Goal: Task Accomplishment & Management: Use online tool/utility

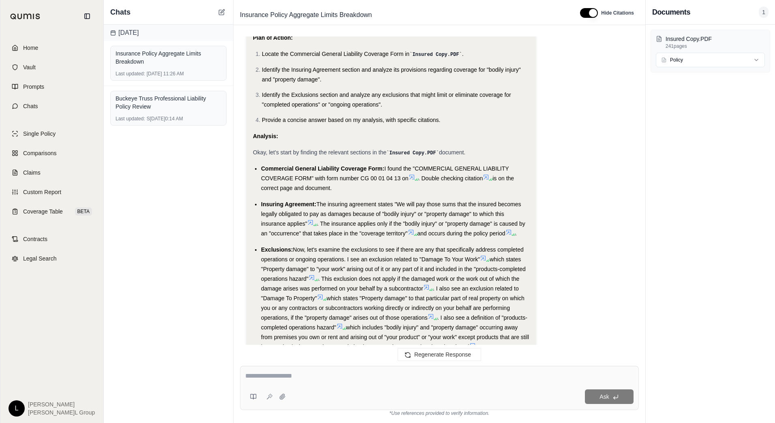
scroll to position [1234, 0]
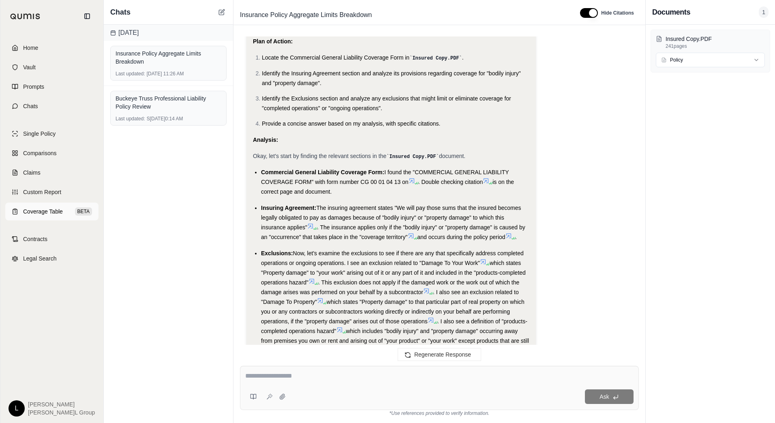
click at [49, 211] on span "Coverage Table" at bounding box center [43, 212] width 40 height 8
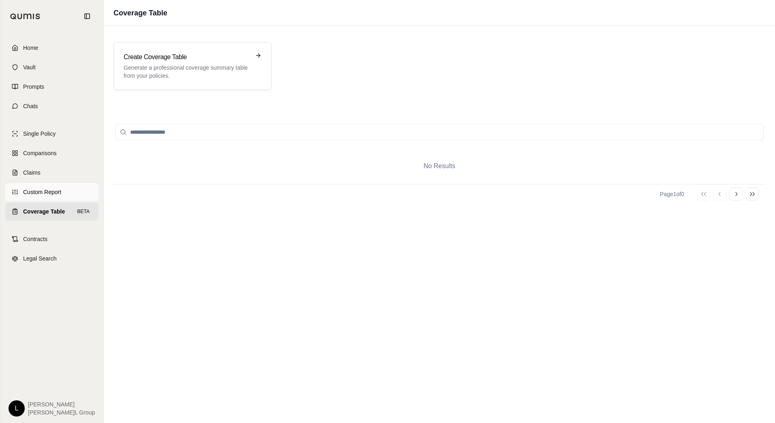
click at [47, 197] on link "Custom Report" at bounding box center [51, 192] width 93 height 18
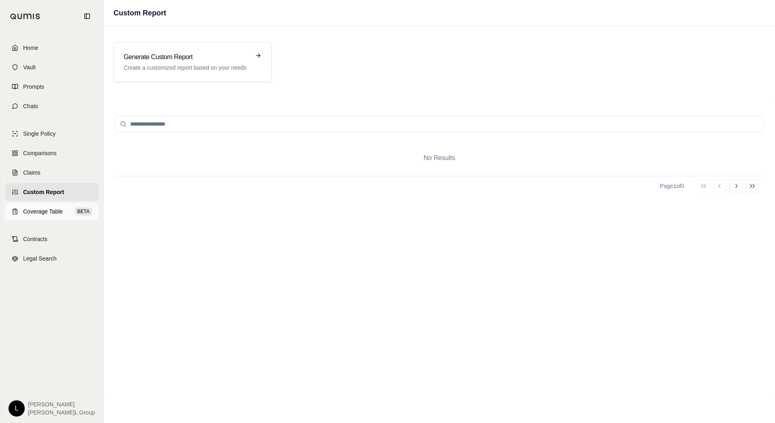
click at [42, 208] on link "Coverage Table BETA" at bounding box center [51, 212] width 93 height 18
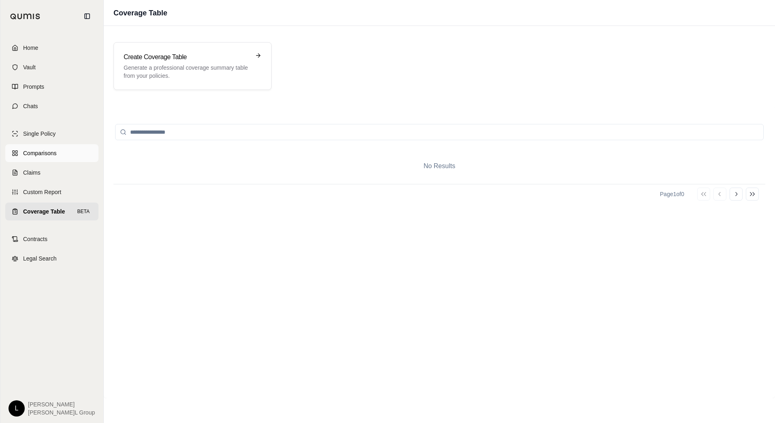
click at [39, 155] on span "Comparisons" at bounding box center [39, 153] width 33 height 8
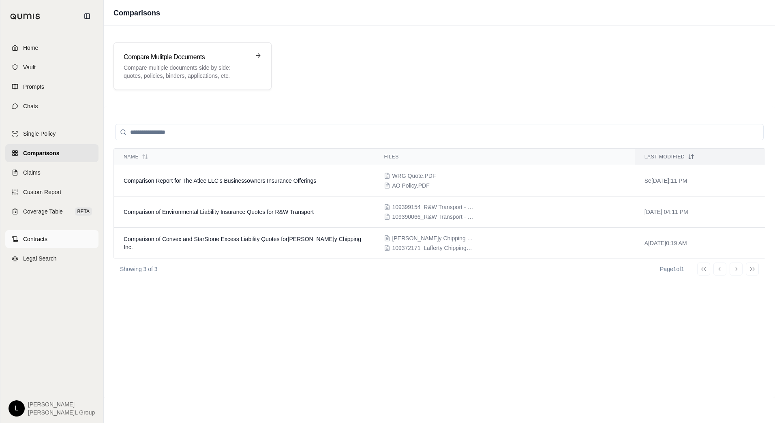
click at [29, 240] on span "Contracts" at bounding box center [35, 239] width 24 height 8
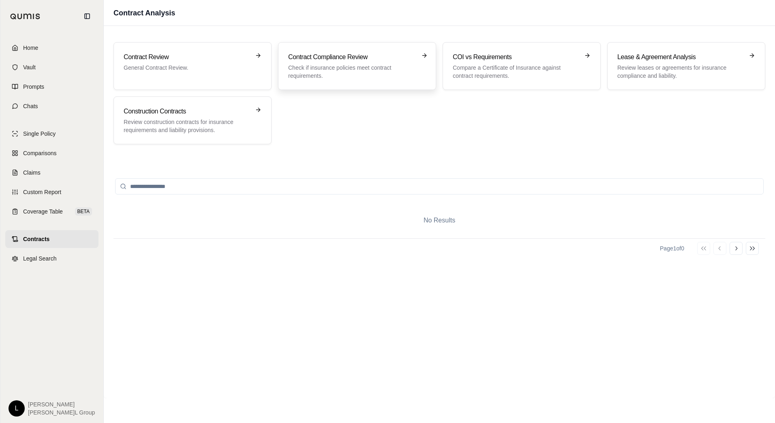
click at [368, 63] on div "Contract Compliance Review Check if insurance policies meet contract requiremen…" at bounding box center [351, 66] width 126 height 28
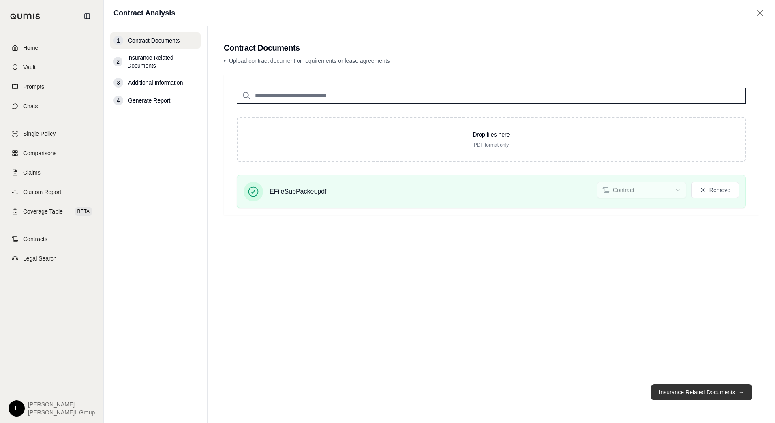
click at [694, 389] on button "Insurance Related Documents →" at bounding box center [701, 392] width 101 height 16
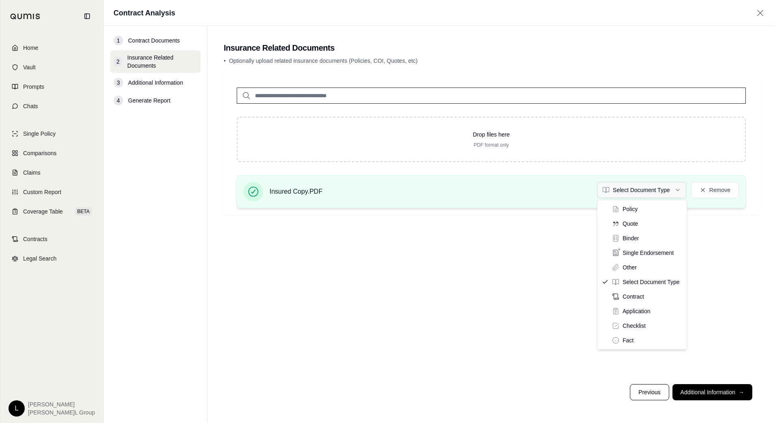
click at [664, 193] on html "Home Vault Prompts Chats Single Policy Comparisons Claims Custom Report Coverag…" at bounding box center [387, 211] width 775 height 423
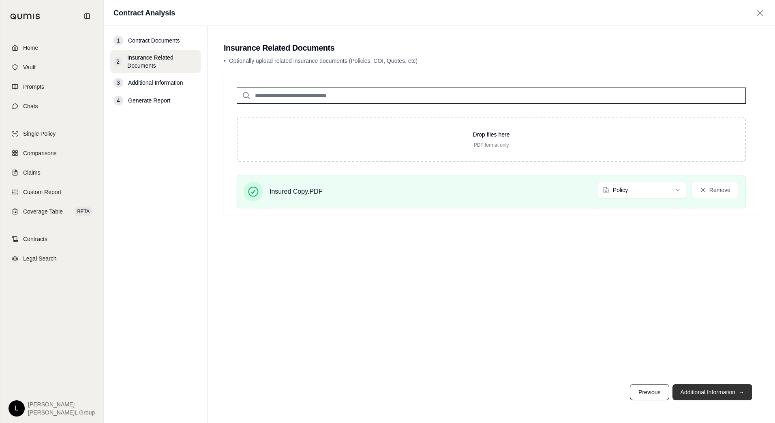
click at [709, 392] on button "Additional Information →" at bounding box center [713, 392] width 80 height 16
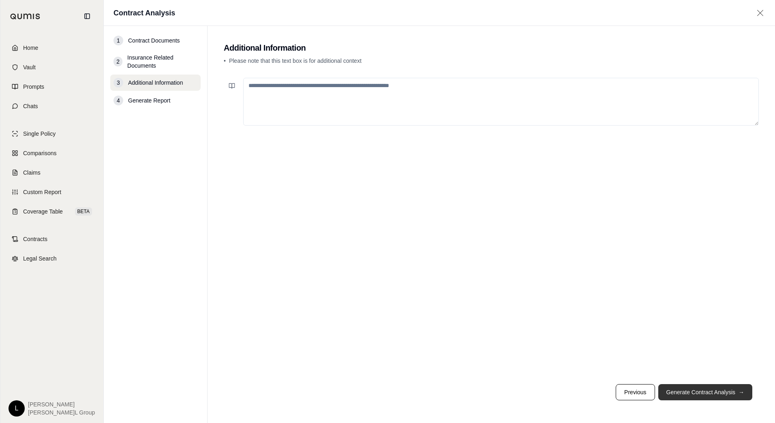
click at [716, 394] on button "Generate Contract Analysis →" at bounding box center [705, 392] width 94 height 16
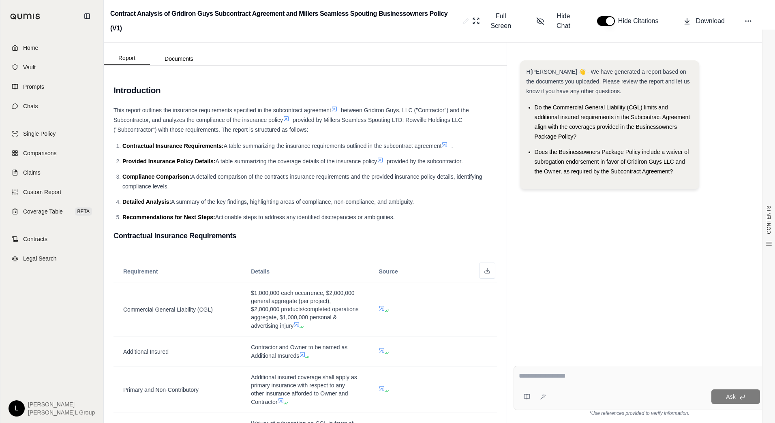
click at [443, 219] on li "Recommendations for Next Steps: Actionable steps to address any identified disc…" at bounding box center [309, 217] width 375 height 10
click at [438, 220] on li "Recommendations for Next Steps: Actionable steps to address any identified disc…" at bounding box center [309, 217] width 375 height 10
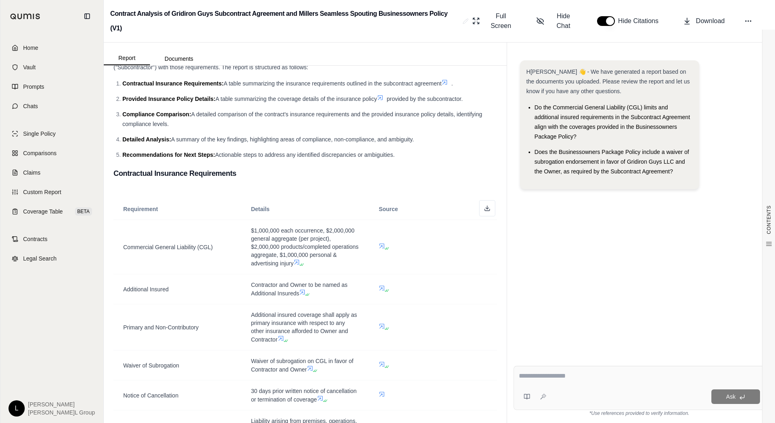
scroll to position [81, 0]
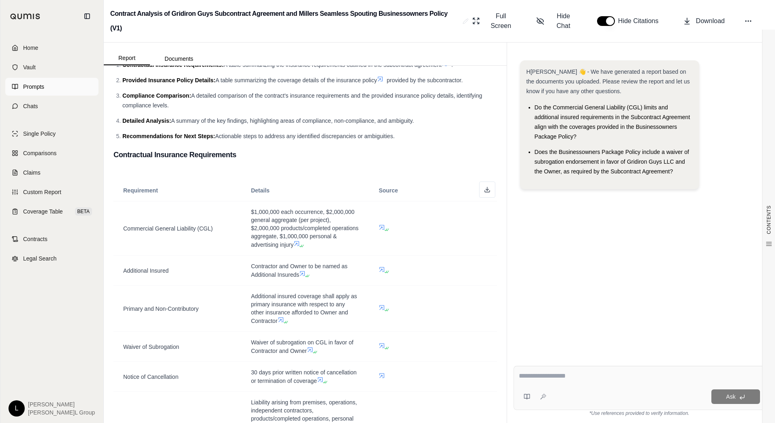
click at [33, 82] on link "Prompts" at bounding box center [51, 87] width 93 height 18
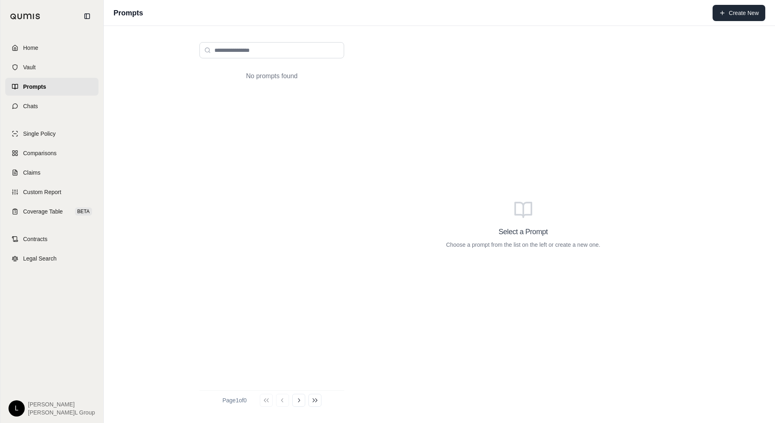
click at [745, 18] on button "Create New" at bounding box center [739, 13] width 53 height 16
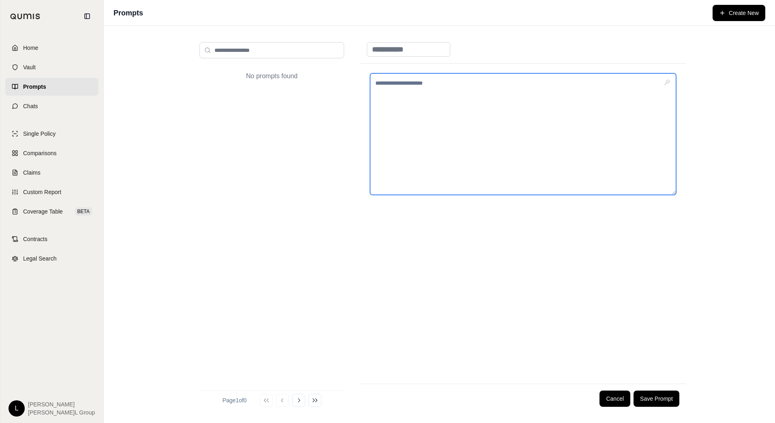
click at [409, 84] on textarea at bounding box center [523, 134] width 306 height 122
click at [572, 127] on textarea "**********" at bounding box center [523, 134] width 306 height 122
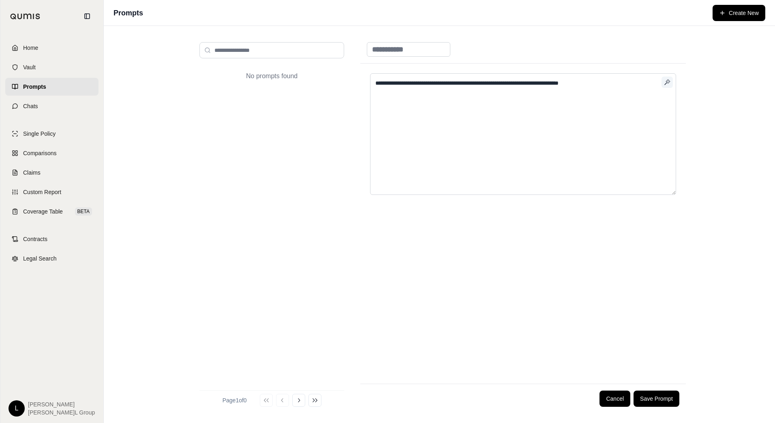
click at [666, 81] on icon "button" at bounding box center [667, 82] width 6 height 6
type textarea "**********"
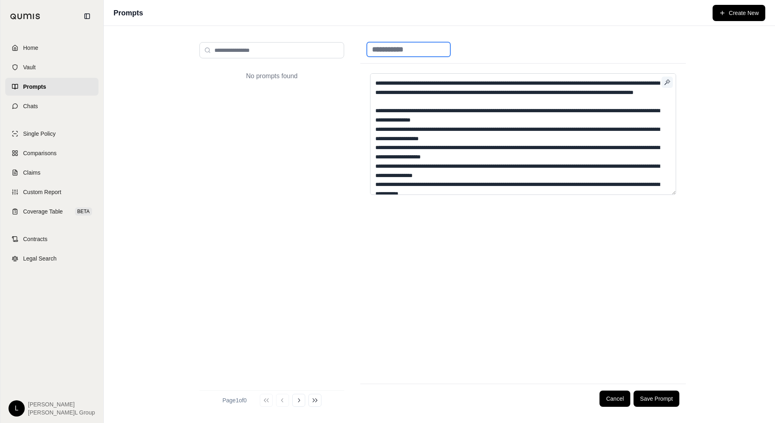
click at [386, 45] on input at bounding box center [409, 49] width 84 height 15
type input "**********"
click at [560, 48] on div "**********" at bounding box center [523, 50] width 326 height 28
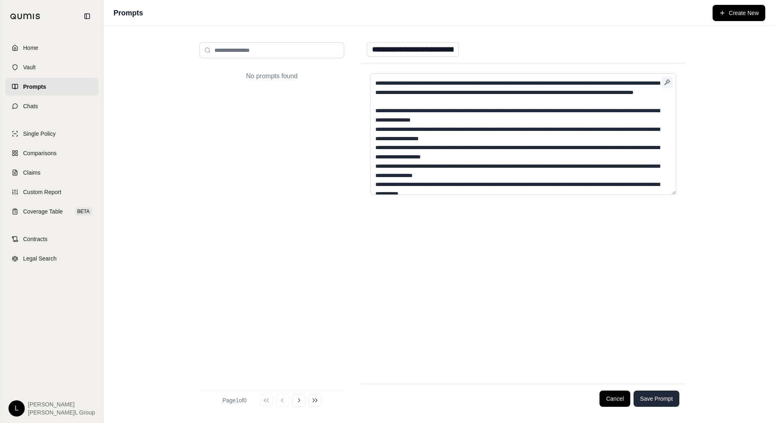
click at [655, 402] on button "Save Prompt" at bounding box center [657, 399] width 46 height 16
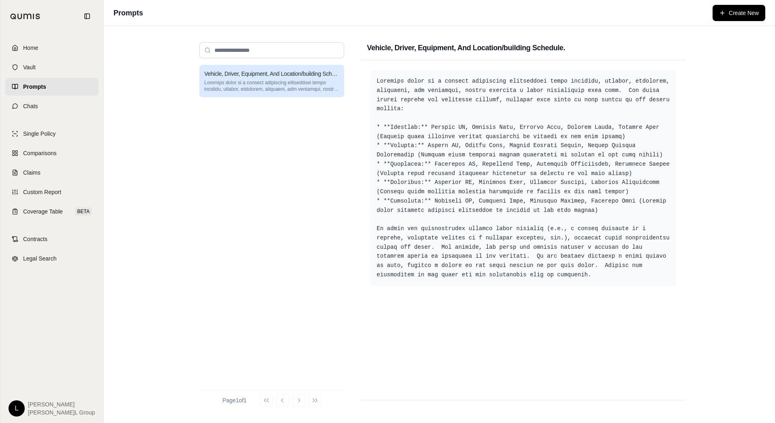
click at [274, 83] on p at bounding box center [271, 85] width 135 height 13
click at [253, 120] on div "Vehicle, Driver, Equipment, And Location/building Schedule." at bounding box center [271, 224] width 145 height 319
click at [47, 131] on span "Single Policy" at bounding box center [39, 134] width 32 height 8
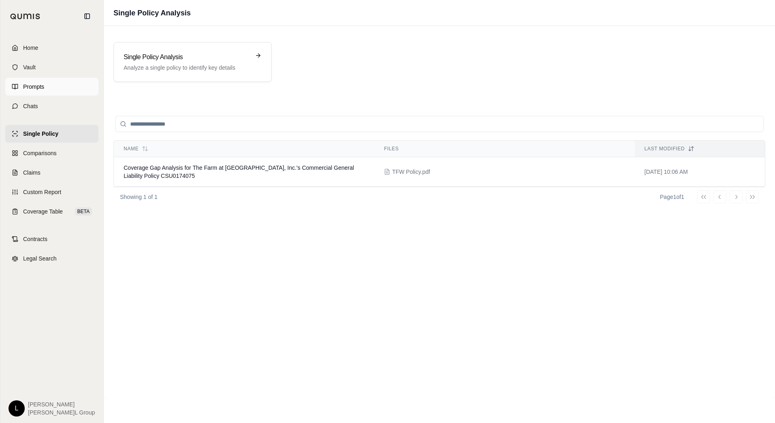
click at [34, 87] on span "Prompts" at bounding box center [33, 87] width 21 height 8
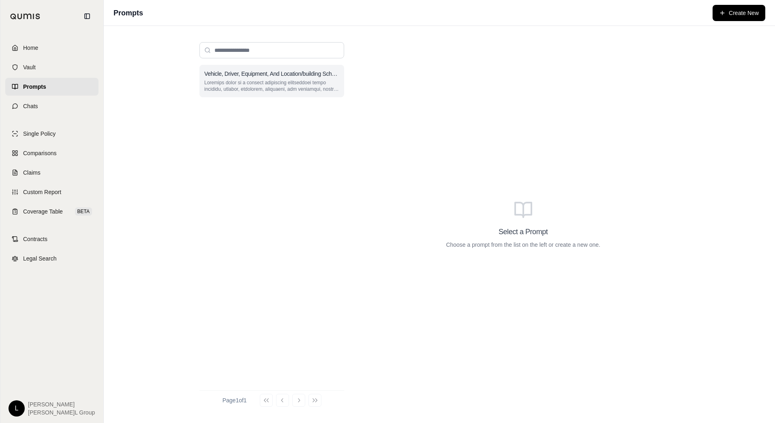
click at [244, 80] on p at bounding box center [271, 85] width 135 height 13
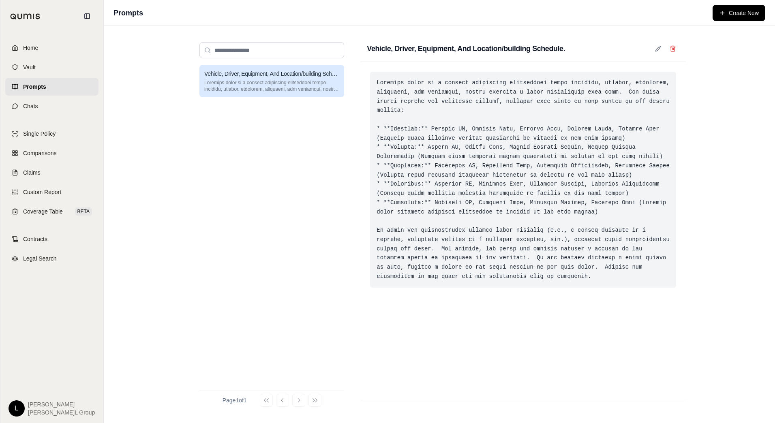
click at [473, 174] on div at bounding box center [523, 180] width 306 height 216
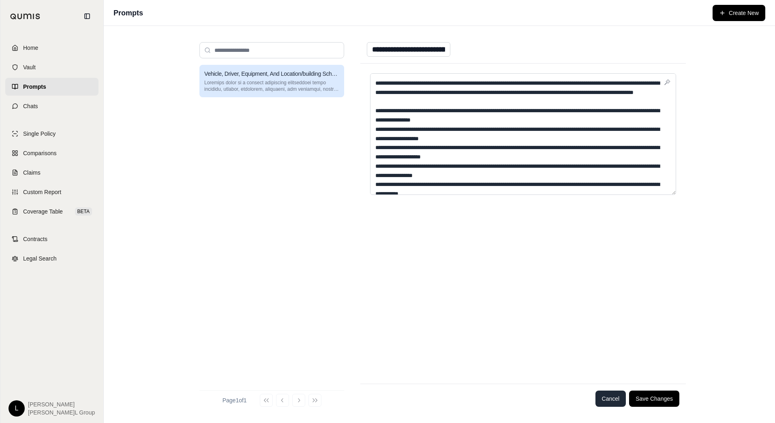
click at [608, 403] on button "Cancel" at bounding box center [611, 399] width 31 height 16
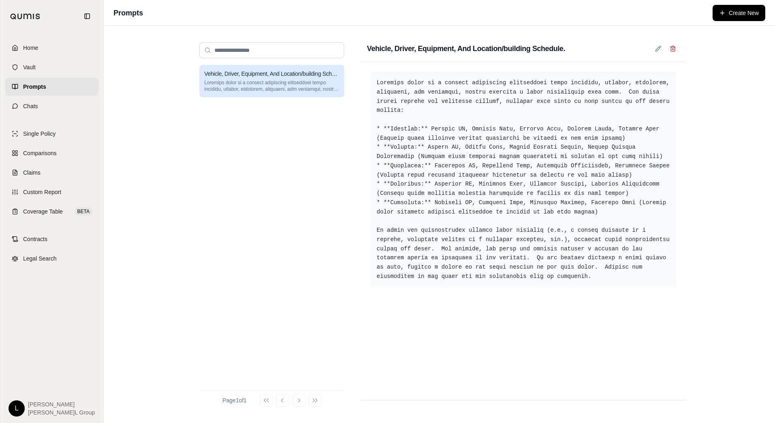
drag, startPoint x: 602, startPoint y: 103, endPoint x: 242, endPoint y: 174, distance: 366.9
click at [242, 174] on div "Vehicle, Driver, Equipment, And Location/building Schedule." at bounding box center [271, 224] width 145 height 319
click at [44, 135] on span "Single Policy" at bounding box center [39, 134] width 32 height 8
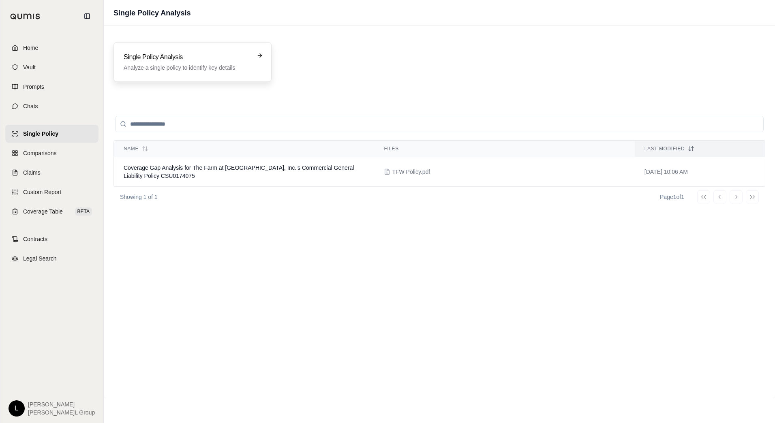
click at [191, 57] on h3 "Single Policy Analysis" at bounding box center [187, 57] width 126 height 10
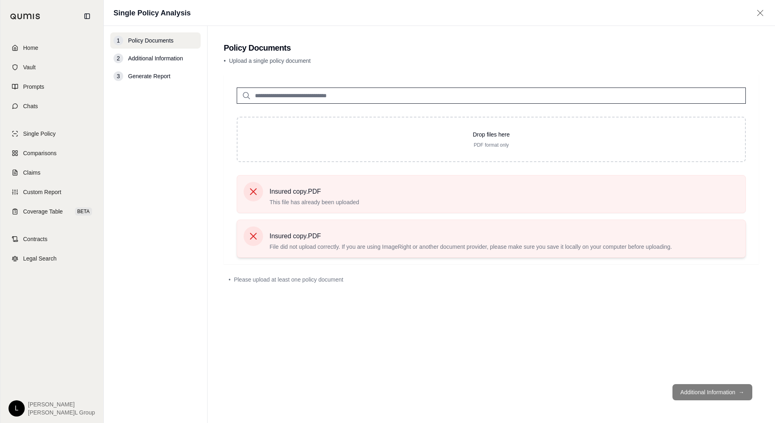
click at [253, 236] on icon at bounding box center [253, 236] width 11 height 11
click at [252, 236] on icon at bounding box center [253, 236] width 11 height 11
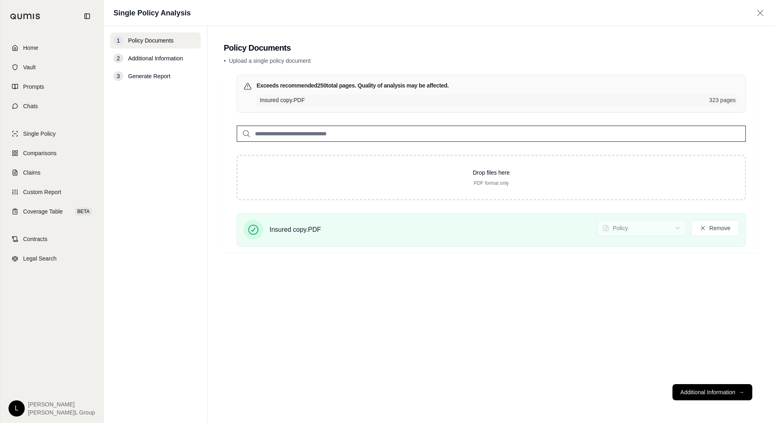
click at [508, 59] on p "• Upload a single policy document" at bounding box center [491, 61] width 535 height 8
click at [707, 389] on button "Additional Information →" at bounding box center [713, 392] width 80 height 16
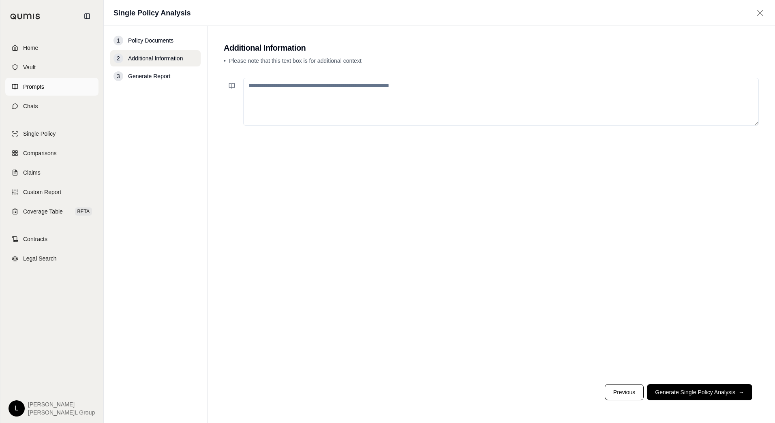
click at [45, 85] on link "Prompts" at bounding box center [51, 87] width 93 height 18
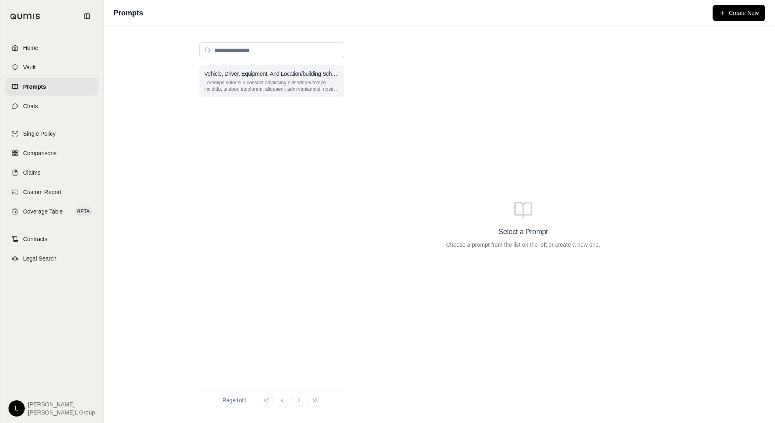
click at [300, 86] on p at bounding box center [271, 85] width 135 height 13
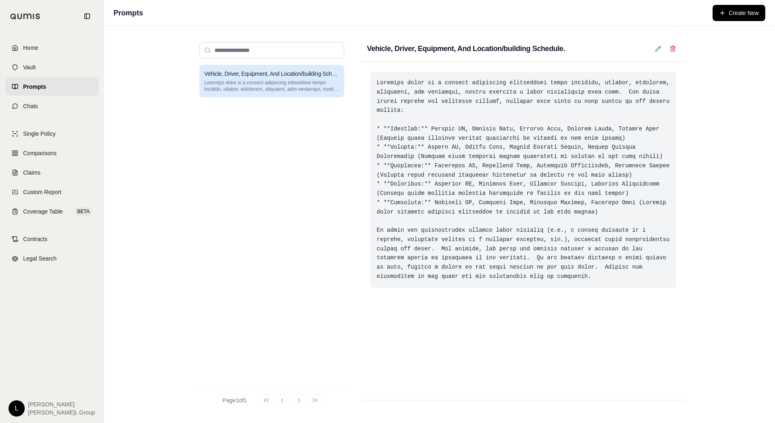
click at [461, 121] on div at bounding box center [523, 180] width 306 height 216
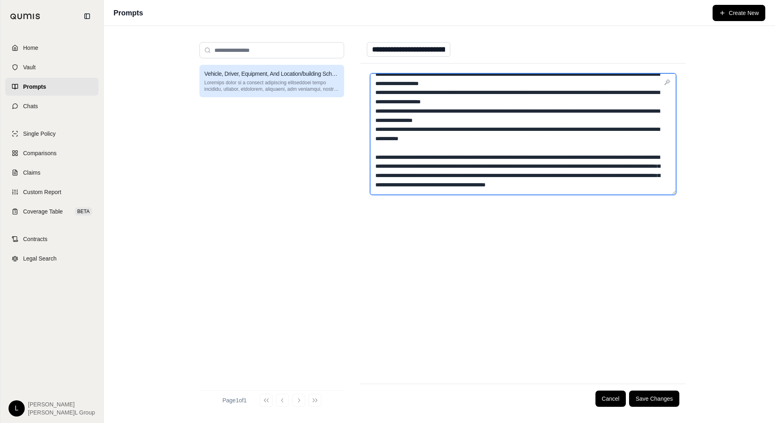
scroll to position [92, 0]
drag, startPoint x: 372, startPoint y: 81, endPoint x: 513, endPoint y: 193, distance: 179.6
click at [513, 193] on textarea at bounding box center [523, 134] width 306 height 122
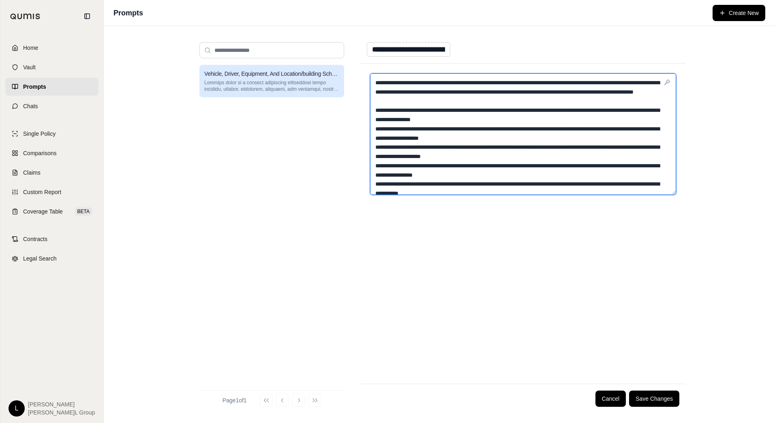
scroll to position [0, 0]
click at [527, 113] on textarea at bounding box center [523, 134] width 306 height 122
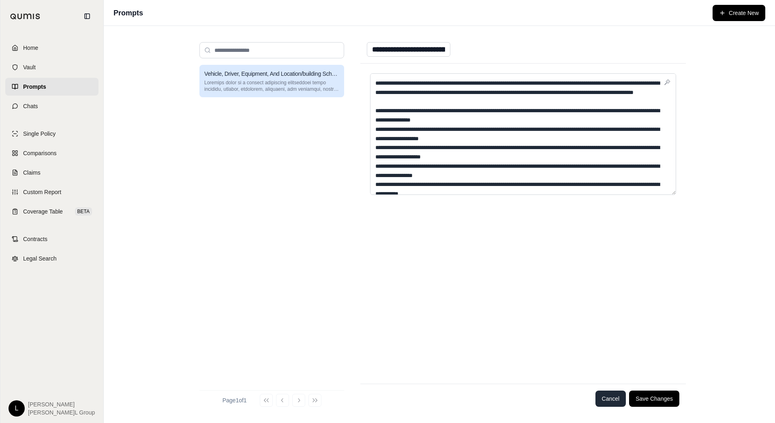
click at [608, 399] on button "Cancel" at bounding box center [611, 399] width 31 height 16
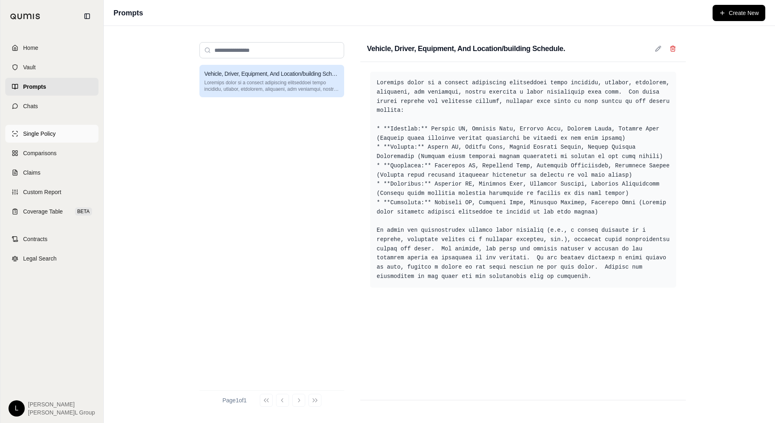
click at [48, 136] on span "Single Policy" at bounding box center [39, 134] width 32 height 8
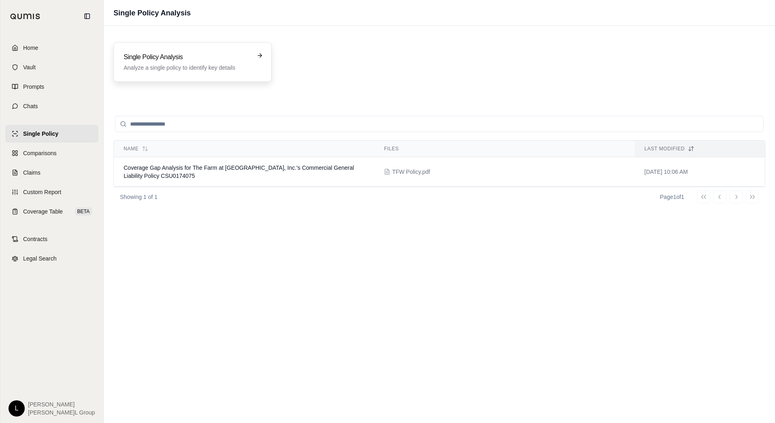
click at [202, 66] on p "Analyze a single policy to identify key details" at bounding box center [187, 68] width 126 height 8
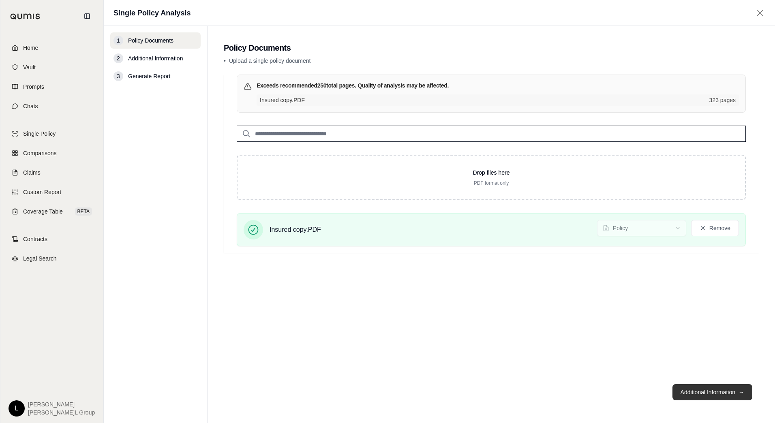
click at [713, 391] on button "Additional Information →" at bounding box center [713, 392] width 80 height 16
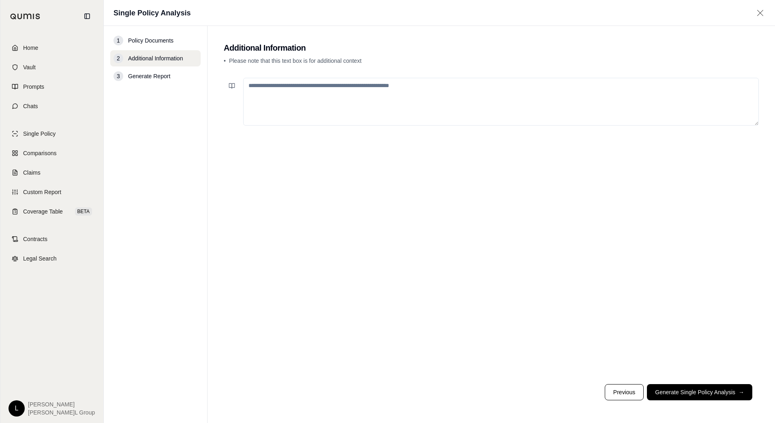
click at [346, 101] on textarea at bounding box center [501, 102] width 516 height 48
paste textarea "**********"
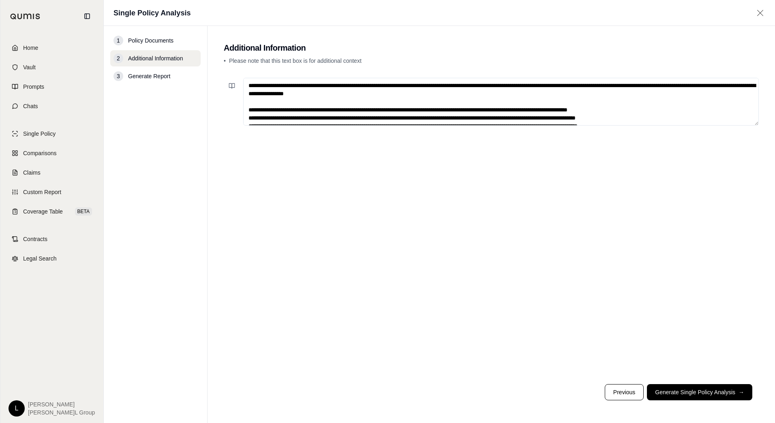
scroll to position [53, 0]
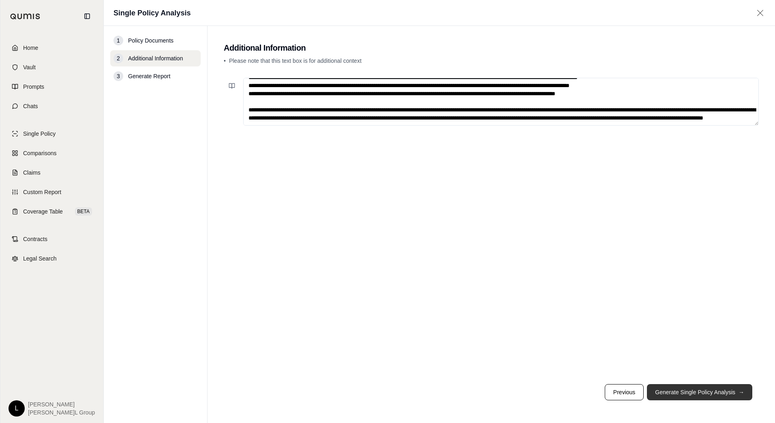
type textarea "**********"
click at [687, 396] on button "Generate Single Policy Analysis →" at bounding box center [699, 392] width 105 height 16
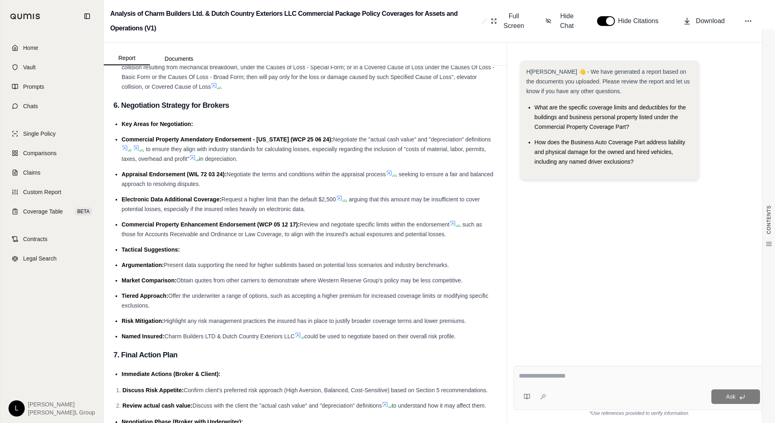
scroll to position [2552, 0]
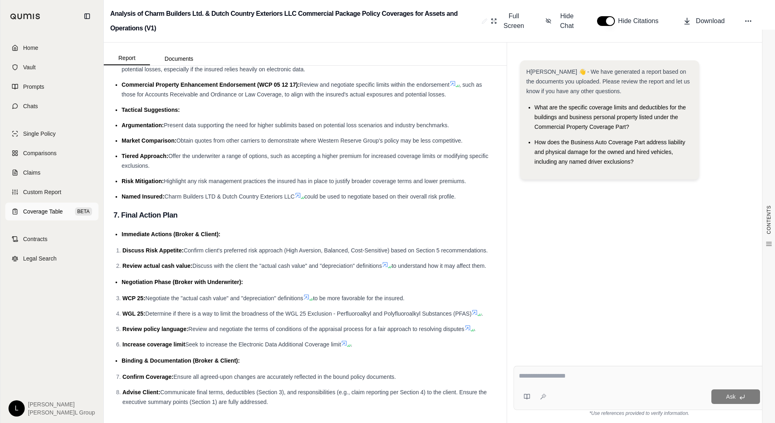
click at [50, 213] on span "Coverage Table" at bounding box center [43, 212] width 40 height 8
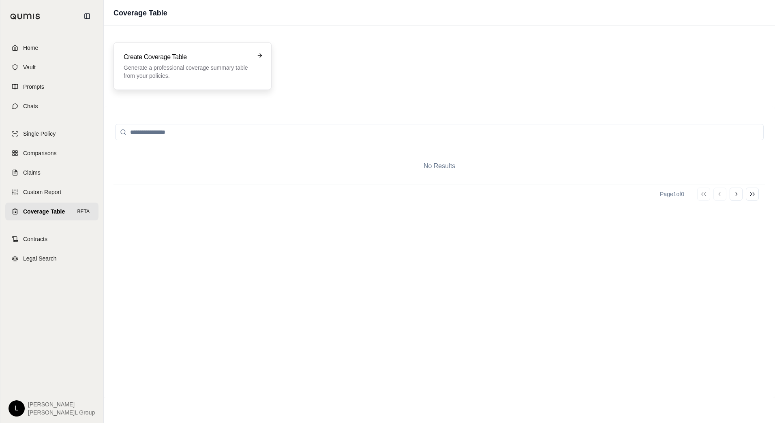
click at [204, 72] on p "Generate a professional coverage summary table from your policies." at bounding box center [187, 72] width 126 height 16
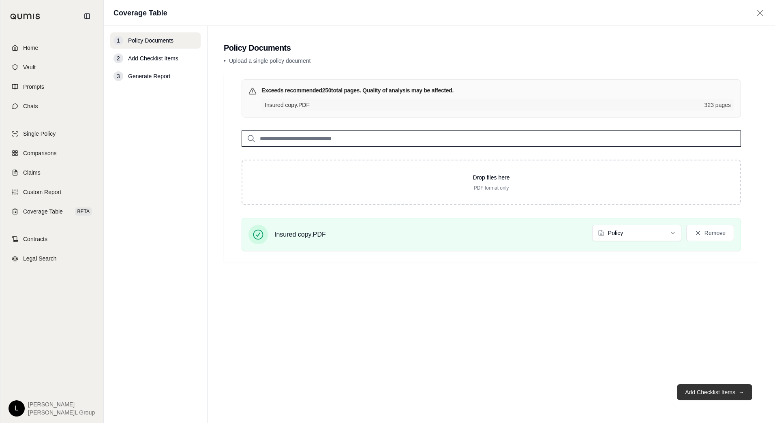
click at [704, 397] on button "Add Checklist Items →" at bounding box center [714, 392] width 75 height 16
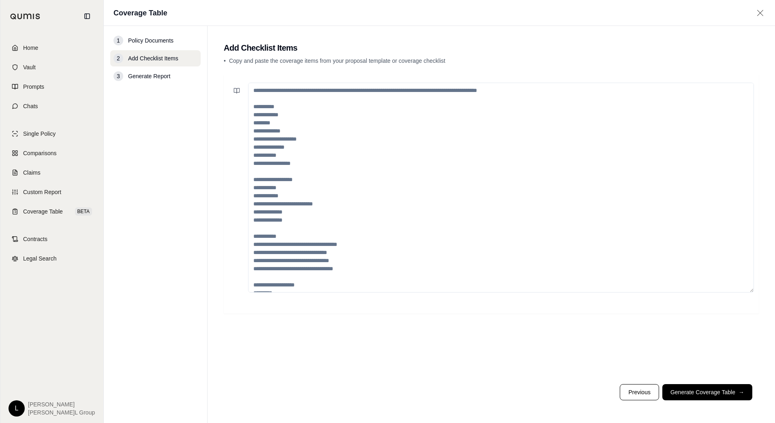
click at [283, 116] on textarea at bounding box center [501, 188] width 506 height 210
click at [281, 90] on textarea at bounding box center [501, 188] width 506 height 210
click at [301, 91] on textarea at bounding box center [501, 188] width 506 height 210
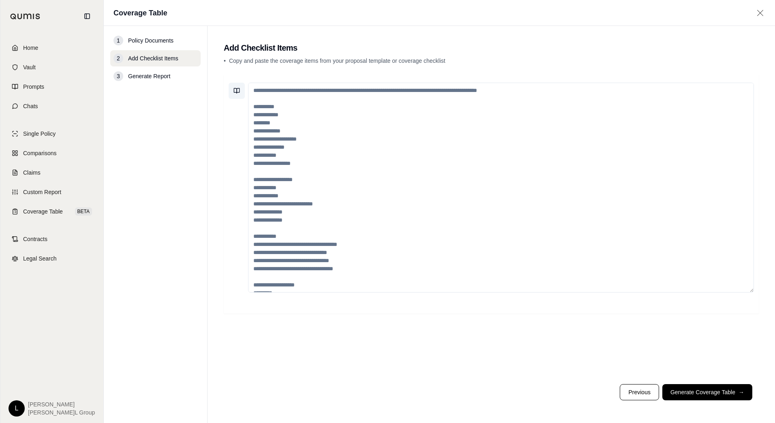
click at [239, 92] on icon at bounding box center [237, 91] width 6 height 6
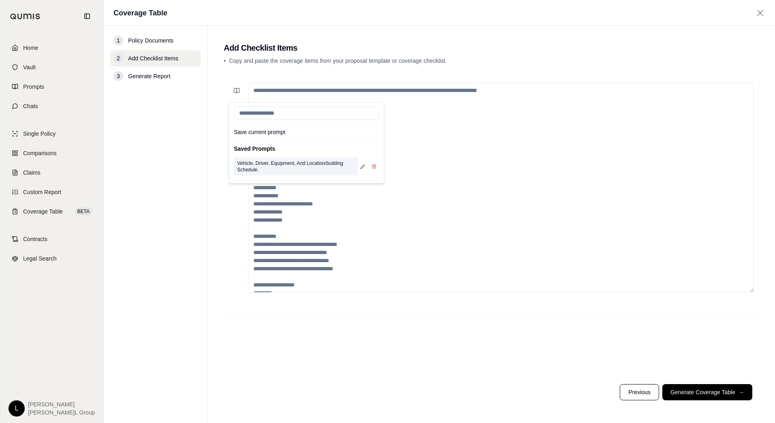
click at [270, 168] on button "Vehicle, Driver, Equipment, And Location/building Schedule." at bounding box center [296, 167] width 124 height 18
type textarea "**********"
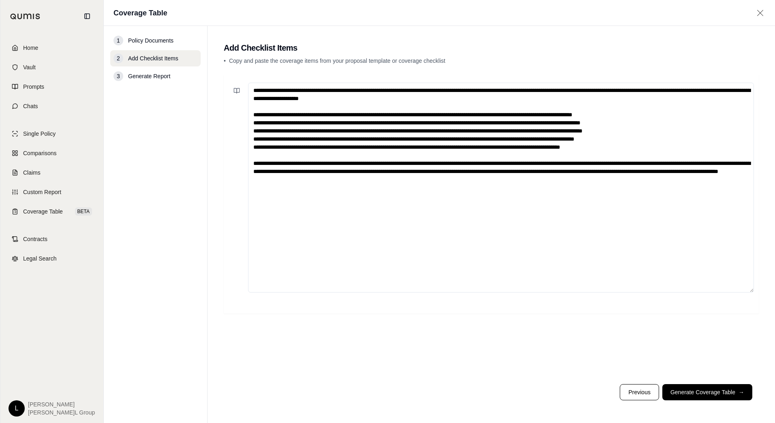
click at [498, 242] on textarea at bounding box center [501, 188] width 506 height 210
click at [709, 394] on button "Generate Coverage Table →" at bounding box center [707, 392] width 90 height 16
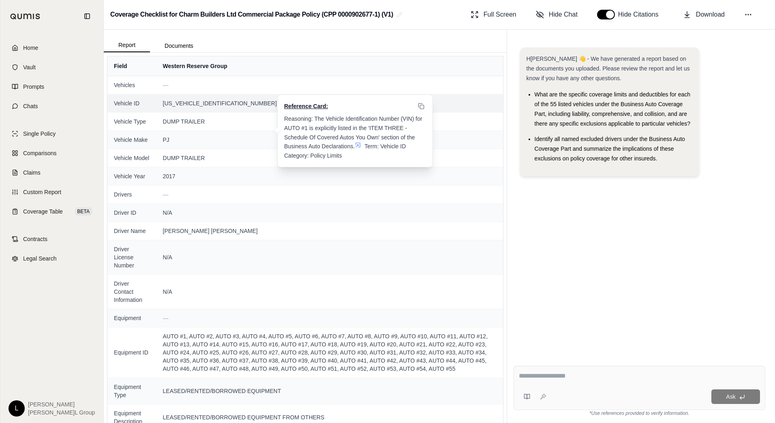
scroll to position [243, 0]
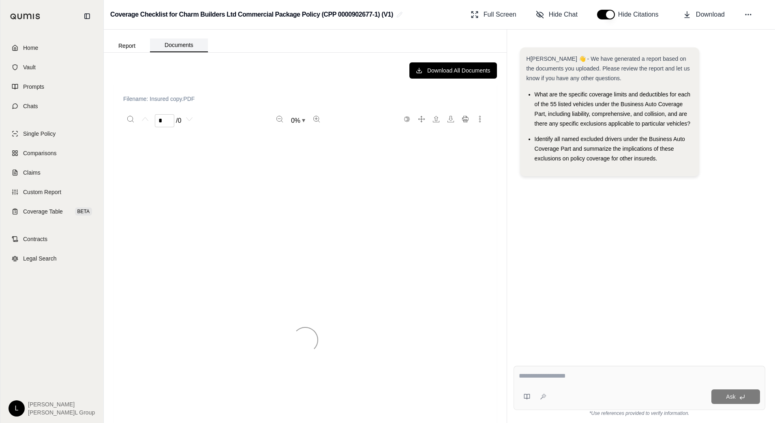
click at [180, 42] on button "Documents" at bounding box center [179, 46] width 58 height 14
click at [128, 43] on button "Report" at bounding box center [127, 45] width 46 height 13
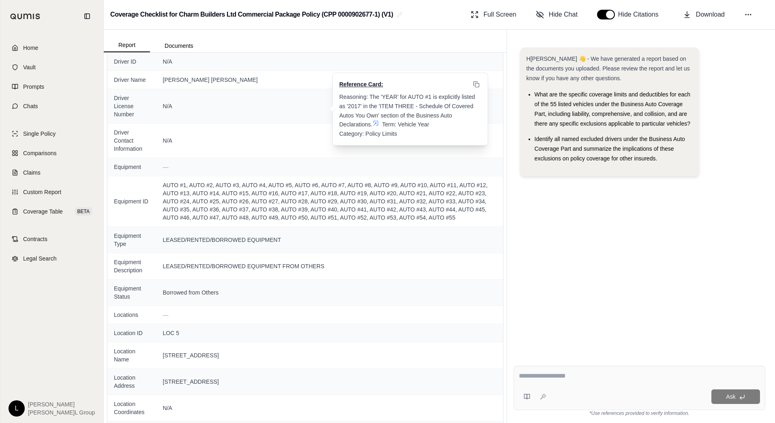
scroll to position [244, 0]
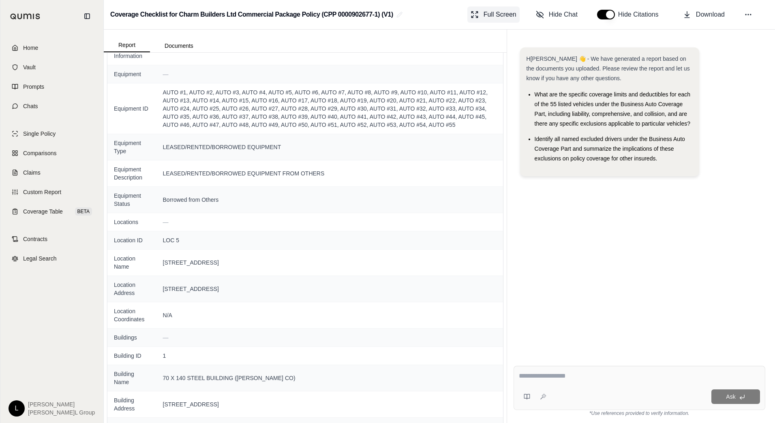
click at [482, 18] on button "Full Screen" at bounding box center [493, 14] width 52 height 16
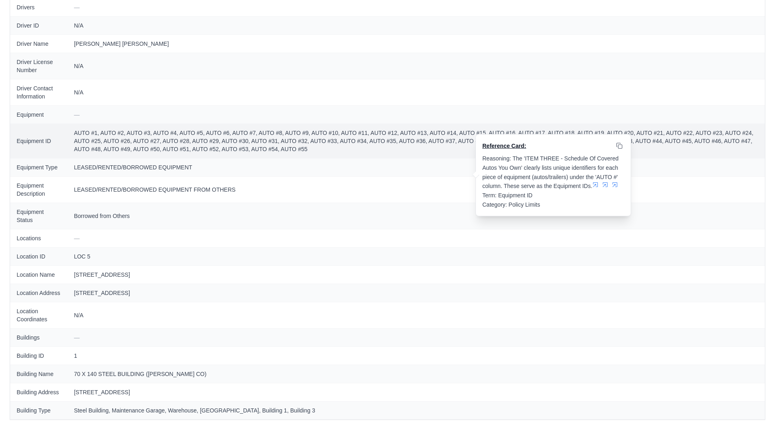
scroll to position [0, 0]
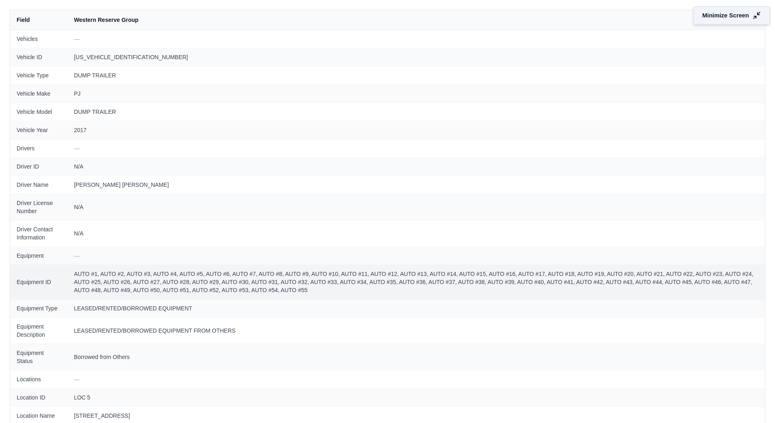
click at [723, 18] on span "Minimize Screen" at bounding box center [726, 15] width 47 height 9
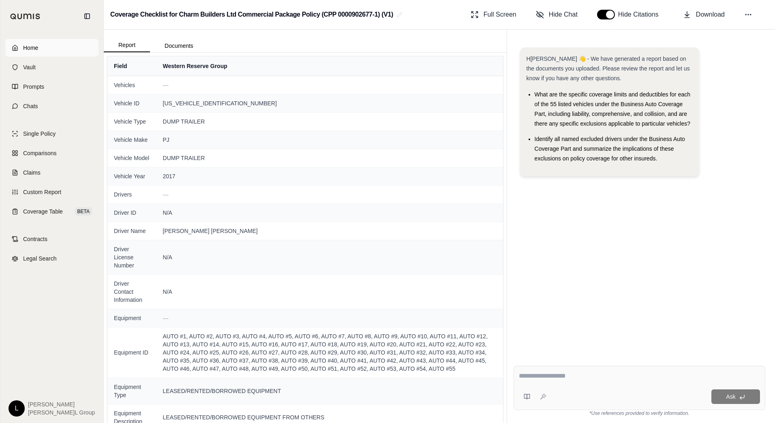
click at [35, 47] on span "Home" at bounding box center [30, 48] width 15 height 8
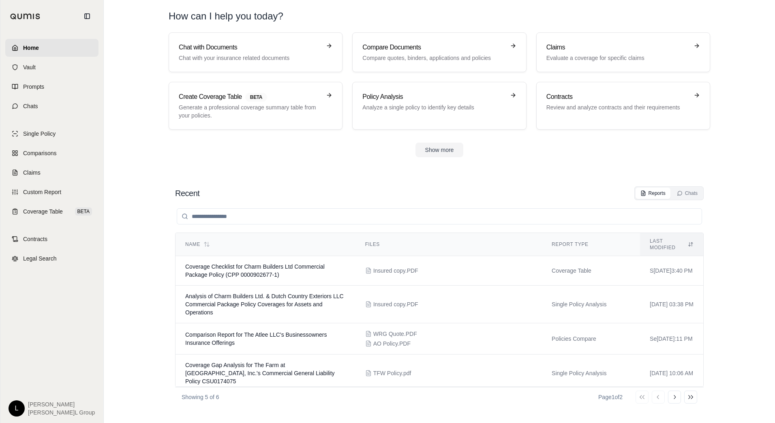
click at [724, 161] on section "Chat with Documents Chat with your insurance related documents Compare Document…" at bounding box center [439, 101] width 665 height 138
